Goal: Transaction & Acquisition: Obtain resource

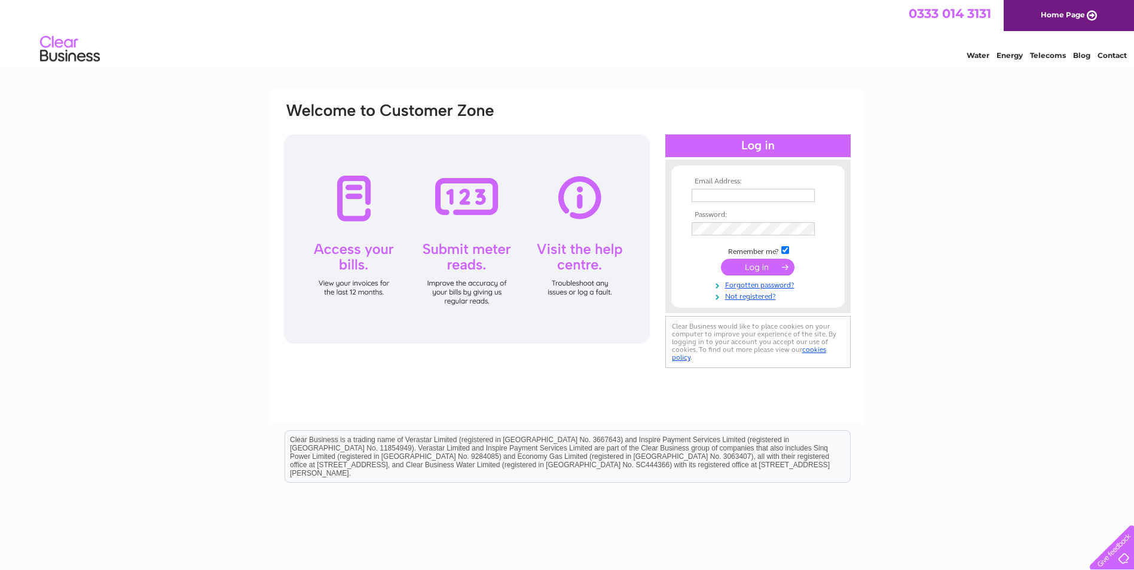
click at [782, 184] on th "Email Address:" at bounding box center [757, 181] width 139 height 8
click at [774, 186] on td at bounding box center [757, 195] width 139 height 19
click at [766, 192] on input "text" at bounding box center [752, 195] width 123 height 13
type input "kathryn.doyle@s2estates.com"
click at [760, 271] on input "submit" at bounding box center [758, 268] width 74 height 17
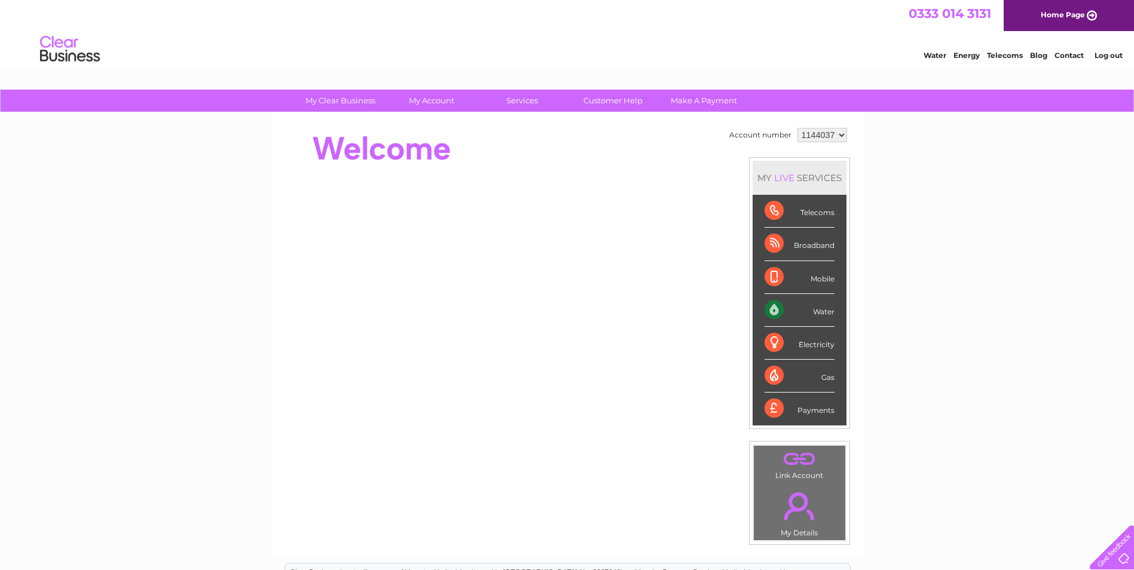
click at [820, 313] on div "Water" at bounding box center [799, 310] width 70 height 33
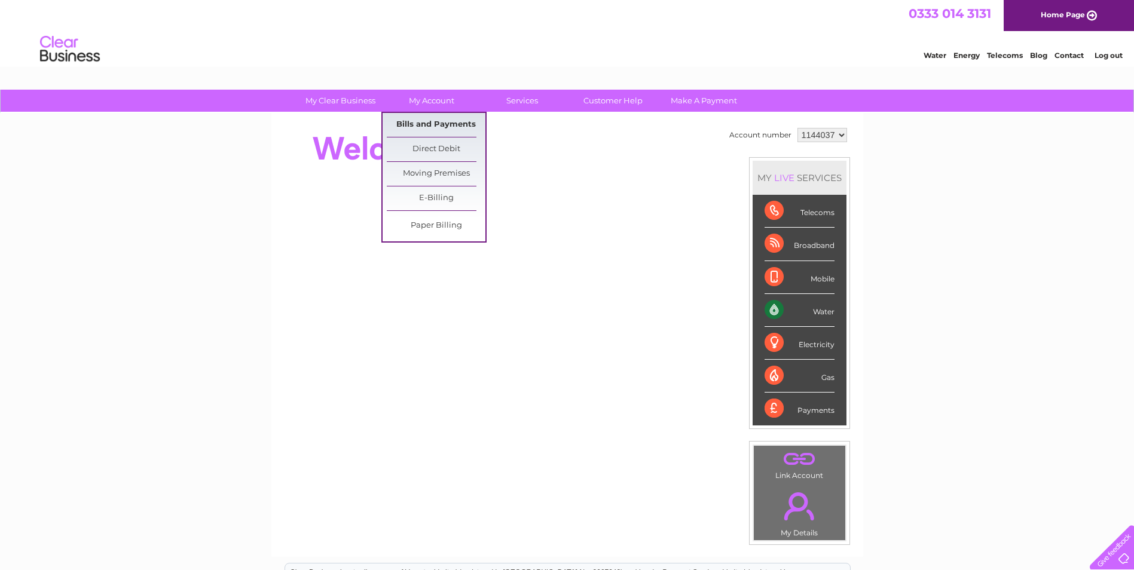
click at [427, 121] on link "Bills and Payments" at bounding box center [436, 125] width 99 height 24
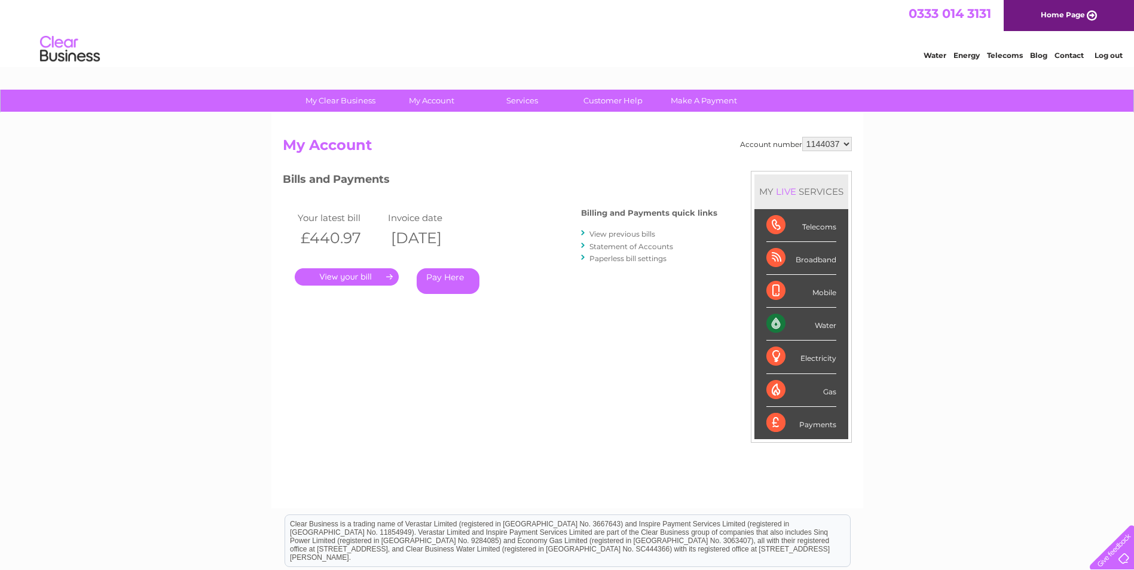
click at [351, 278] on link "." at bounding box center [347, 276] width 104 height 17
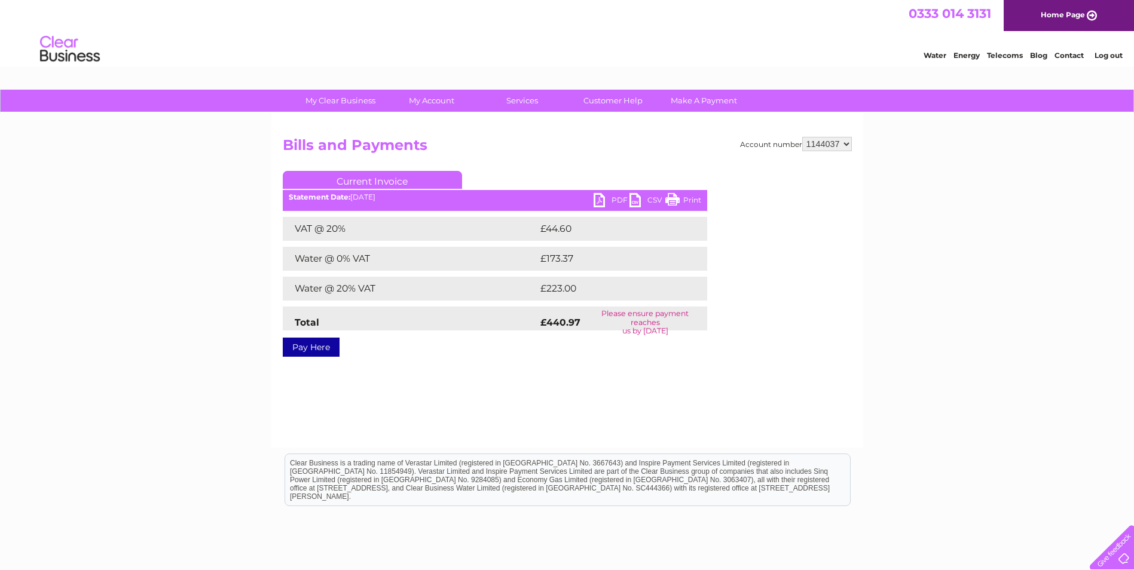
click at [602, 196] on link "PDF" at bounding box center [611, 201] width 36 height 17
